Goal: Communication & Community: Connect with others

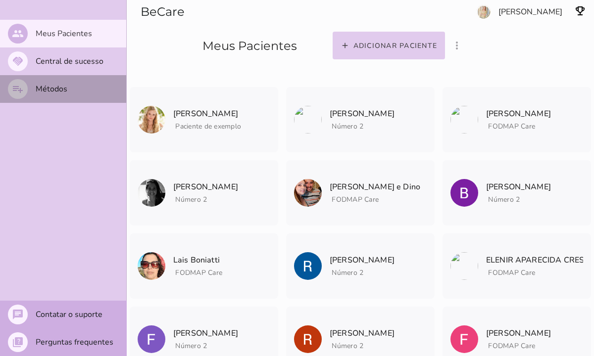
click at [0, 0] on slot "Métodos" at bounding box center [0, 0] width 0 height 0
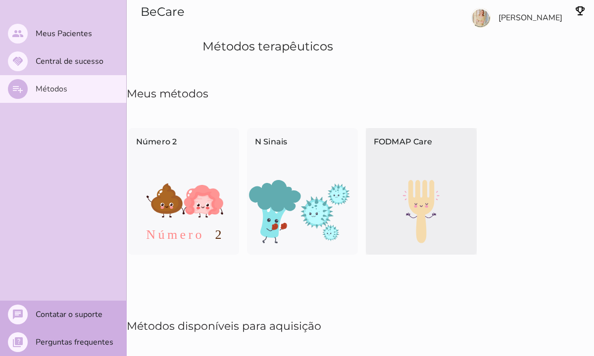
click at [406, 171] on div "FODMAP Care" at bounding box center [421, 154] width 111 height 52
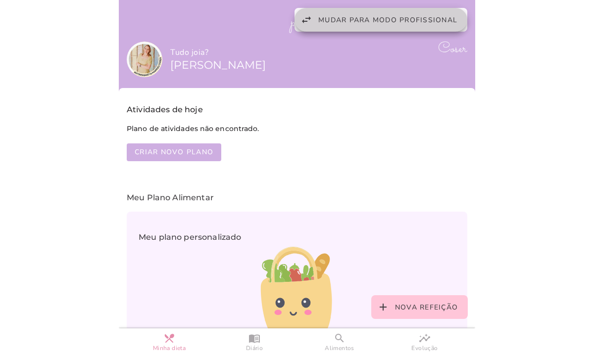
click at [419, 19] on span "Mudar para modo profissional" at bounding box center [387, 19] width 139 height 9
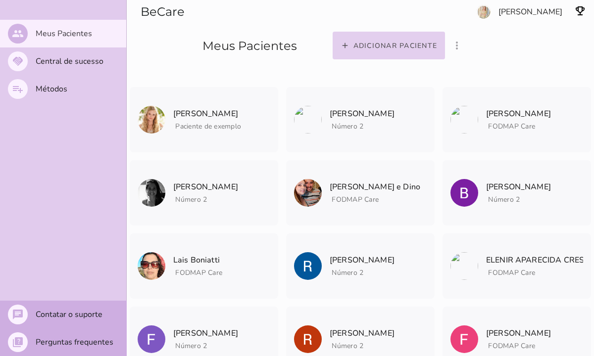
click at [0, 0] on slot "Adicionar paciente" at bounding box center [0, 0] width 0 height 0
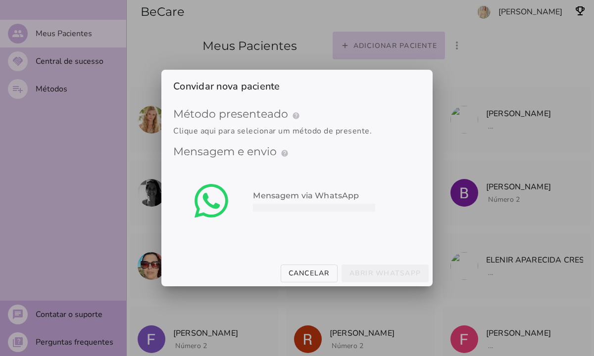
type mwc-select "qGWdic9wsspFTTUrrVGn"
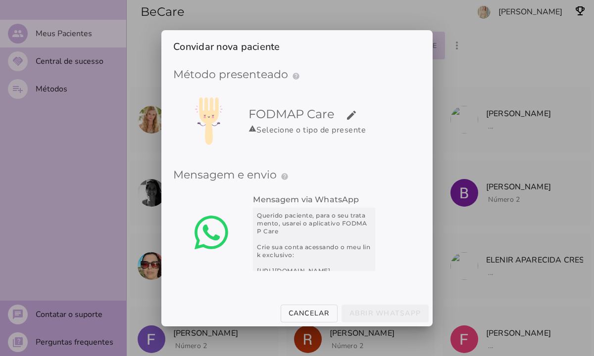
click at [285, 139] on div "FODMAP Care edit warning Selecione o tipo de presente" at bounding box center [311, 121] width 135 height 46
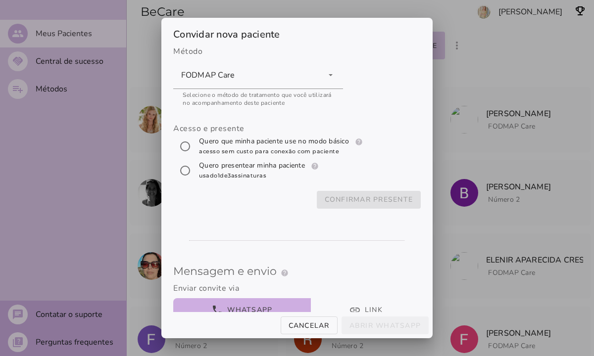
scroll to position [39, 0]
type input "5549999814081"
type mwc-textfield "5549999814081"
click at [182, 142] on input "[object Object]" at bounding box center [185, 147] width 24 height 24
radio input "****"
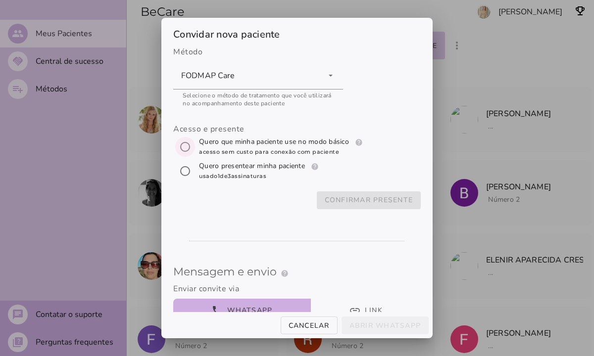
type mwc-radio "trial-extension"
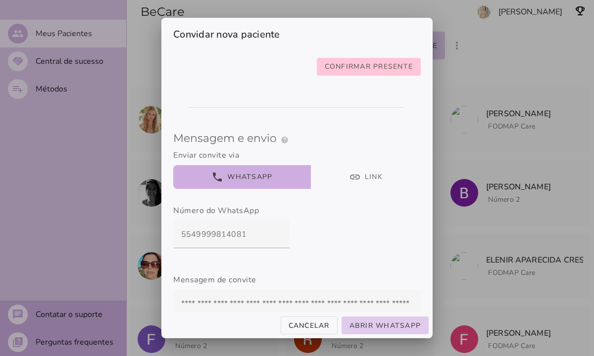
click at [364, 60] on button "Confirmar presente" at bounding box center [369, 67] width 104 height 18
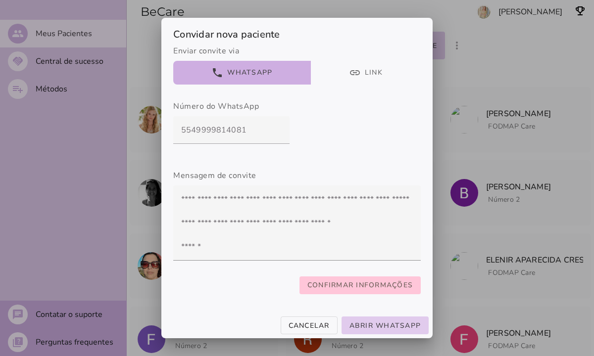
scroll to position [24, 0]
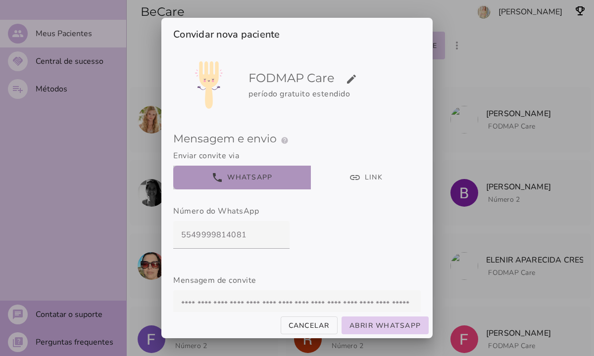
click at [273, 186] on button "phone WhatsApp" at bounding box center [242, 178] width 138 height 24
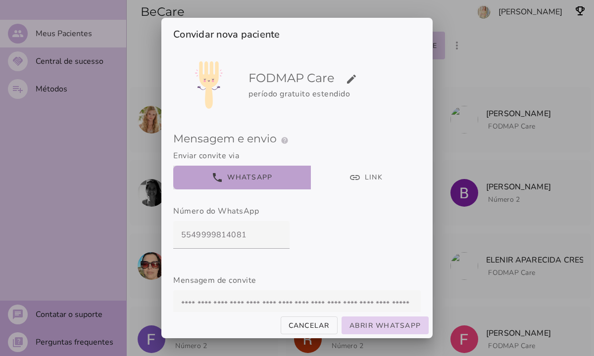
click at [0, 0] on slot "Abrir WhatsApp" at bounding box center [0, 0] width 0 height 0
